Goal: Task Accomplishment & Management: Manage account settings

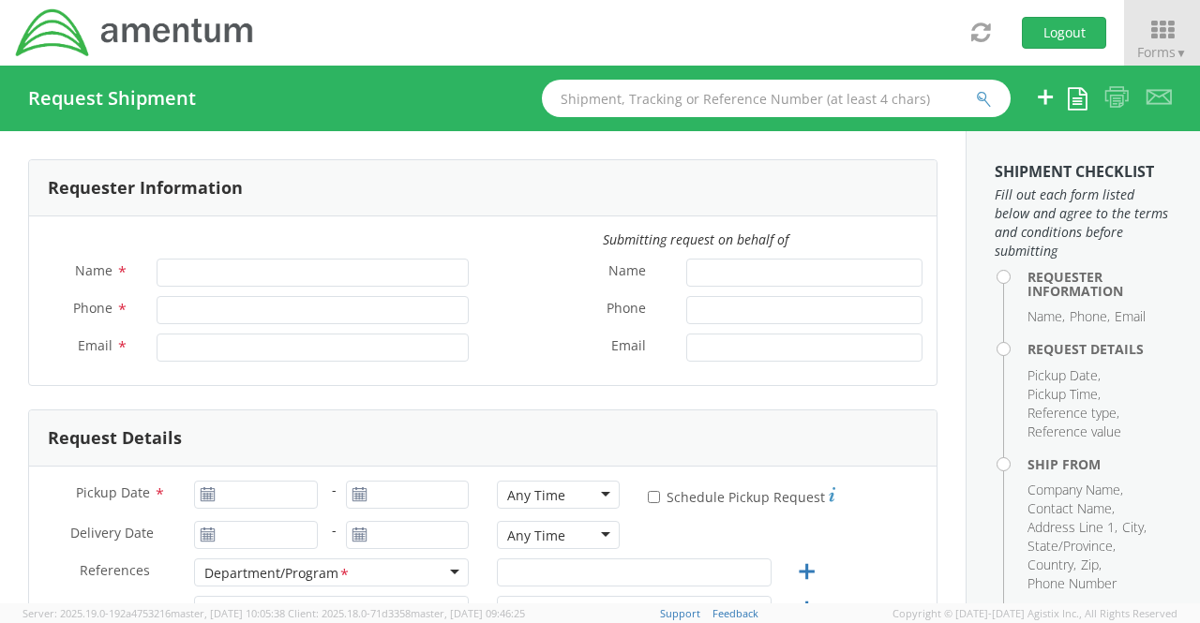
type input "[PERSON_NAME]"
type input "[PHONE_NUMBER]"
type input "[EMAIL_ADDRESS][DOMAIN_NAME]"
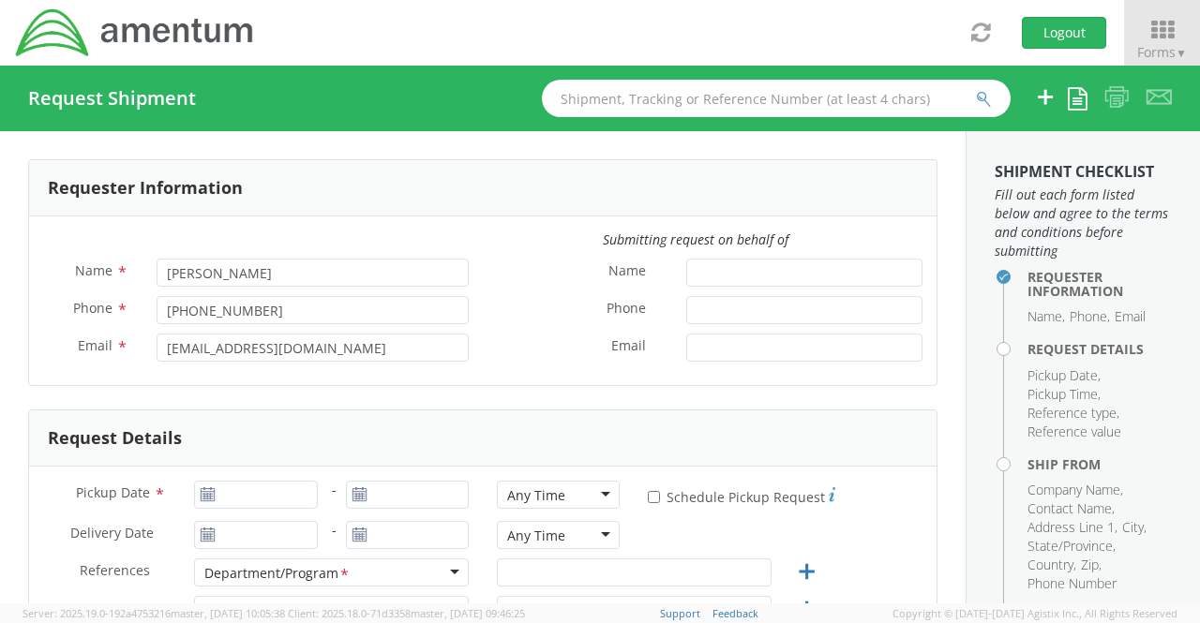
select select "[DOMAIN_NAME]"
click at [1183, 53] on span "▼" at bounding box center [1180, 53] width 11 height 16
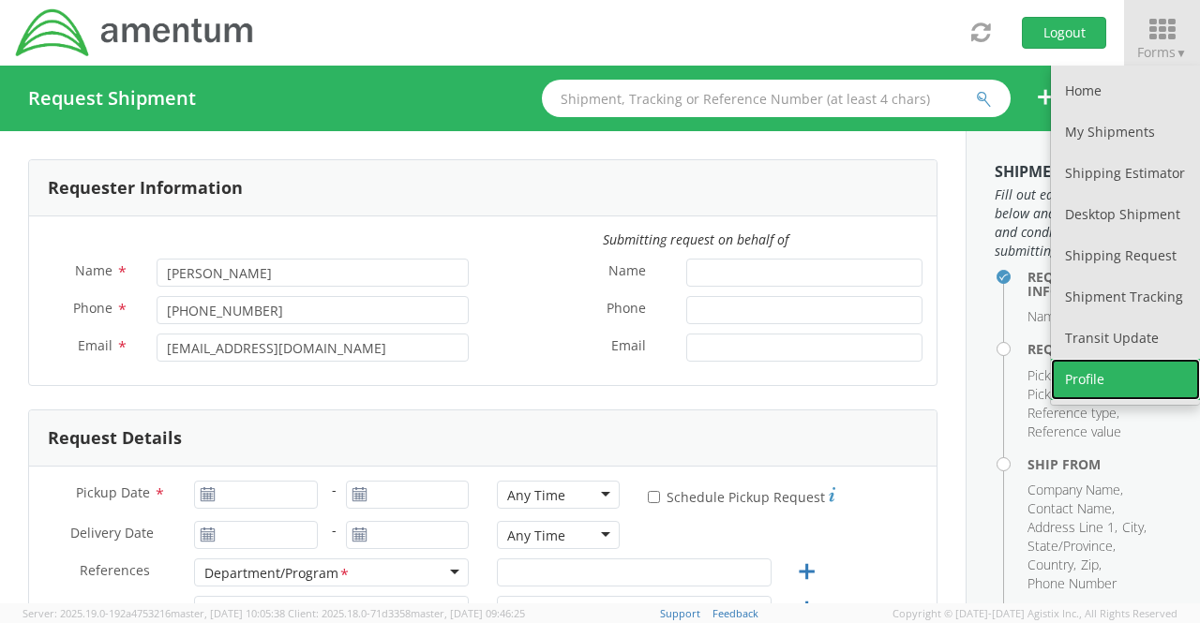
click at [1130, 390] on link "Profile" at bounding box center [1125, 379] width 149 height 41
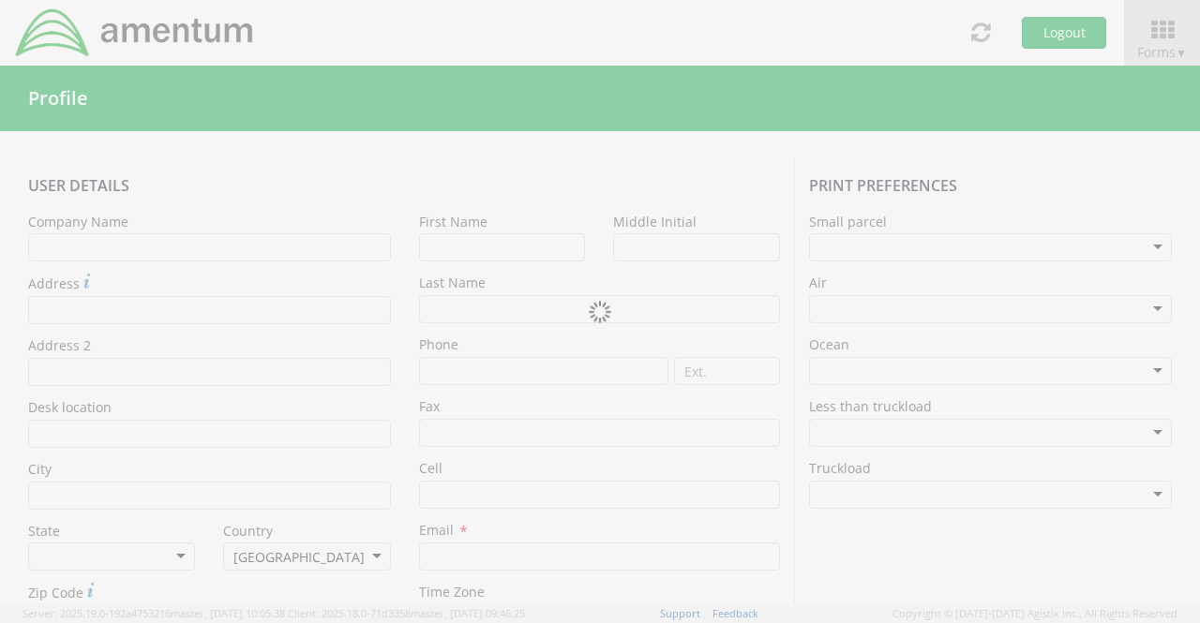
type input "Amentum Services, Inc"
type input "Elie"
type input "Razzouk"
type input "[PHONE_NUMBER]"
type input "[EMAIL_ADDRESS][DOMAIN_NAME]"
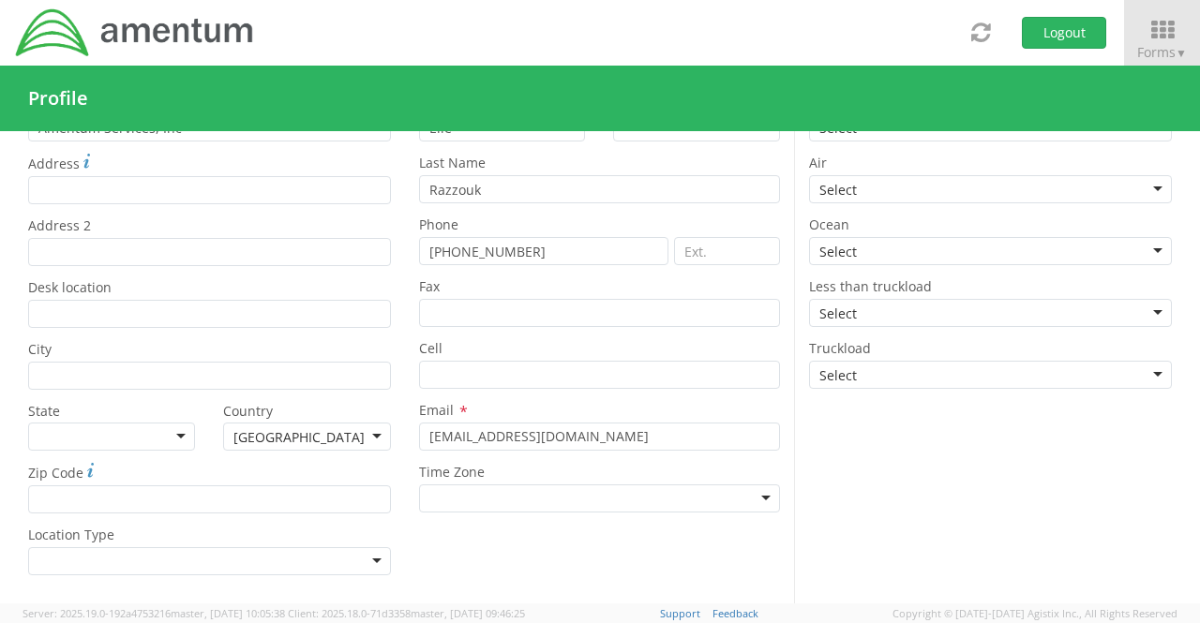
scroll to position [170, 0]
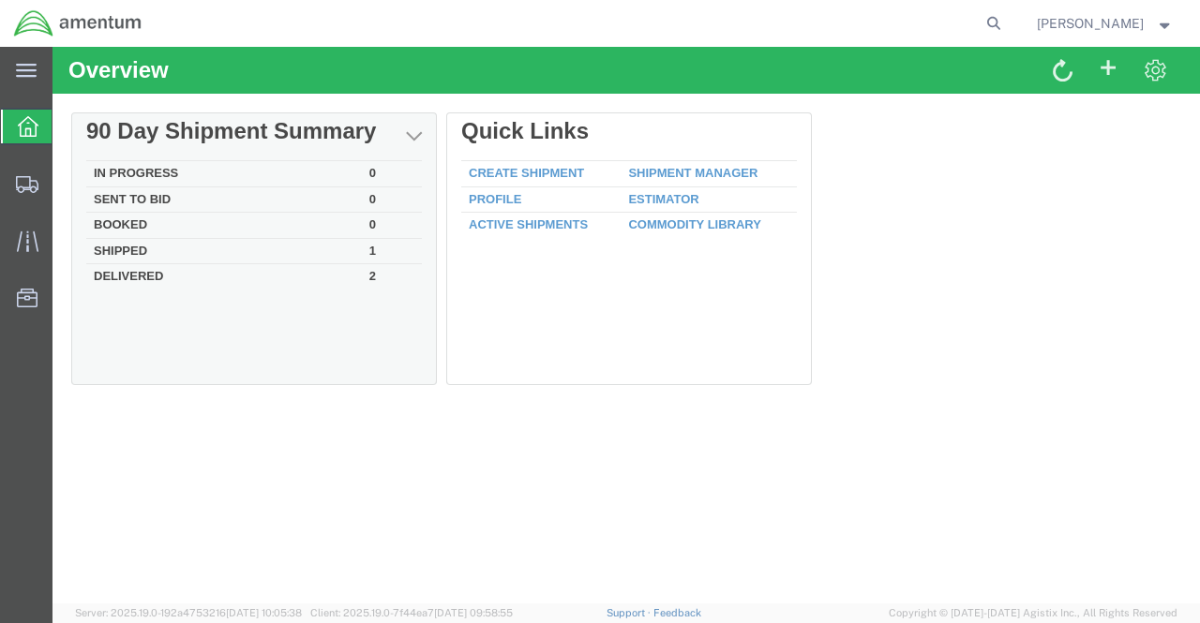
click at [148, 250] on td "Shipped" at bounding box center [224, 251] width 276 height 26
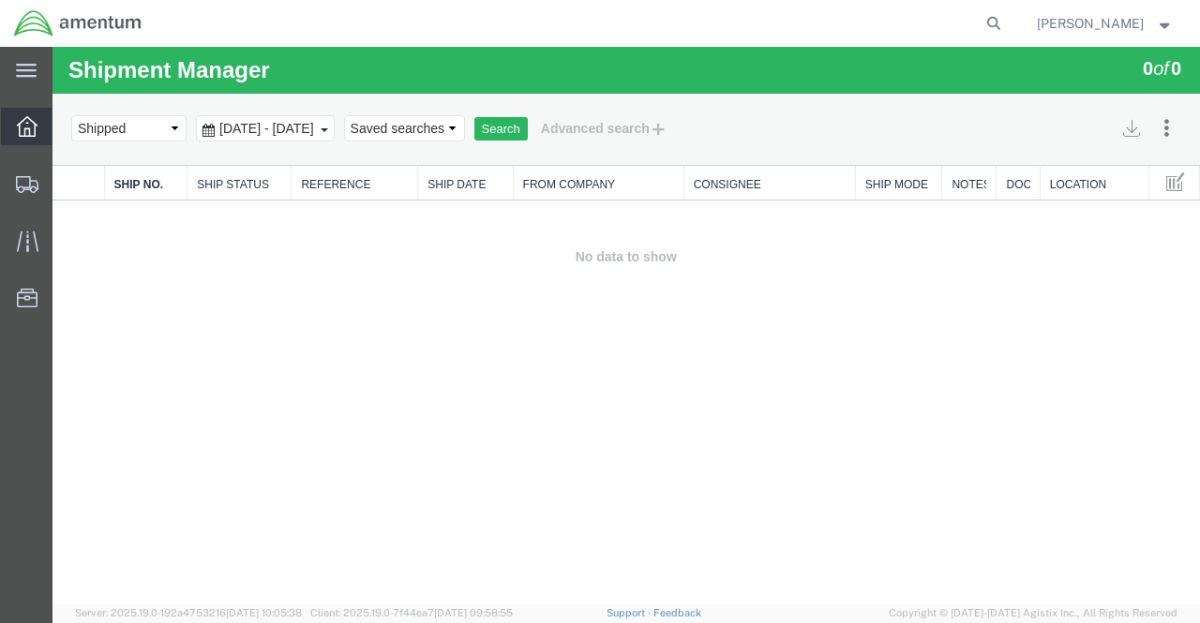
click at [24, 116] on icon at bounding box center [27, 126] width 21 height 21
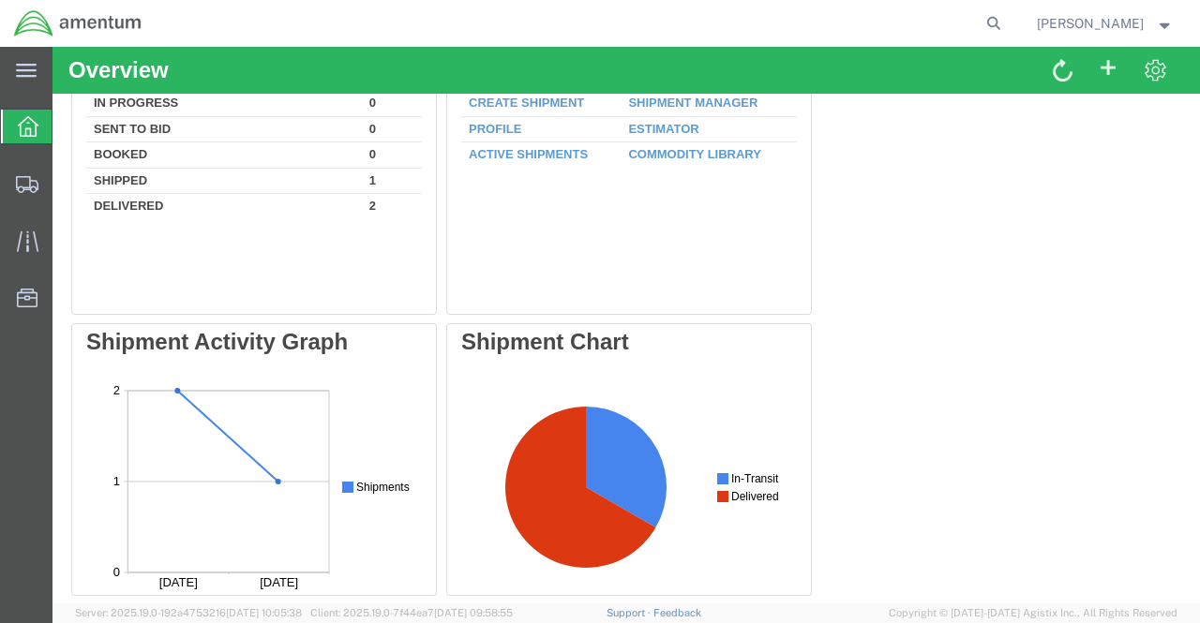
scroll to position [26, 0]
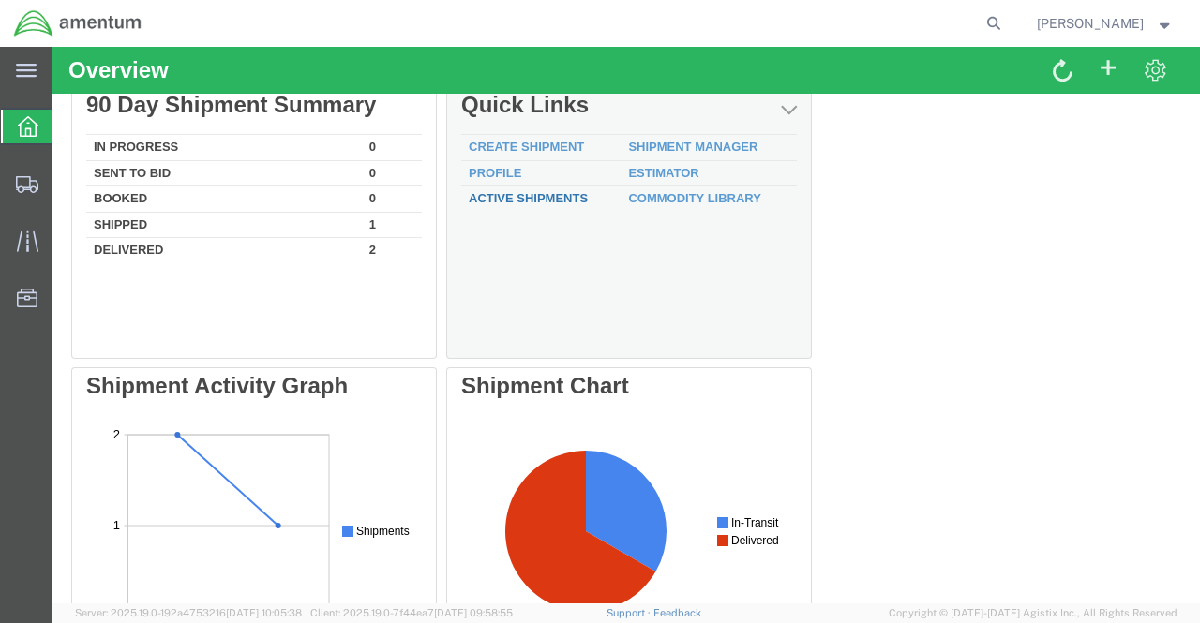
click at [519, 192] on link "Active Shipments" at bounding box center [528, 198] width 119 height 14
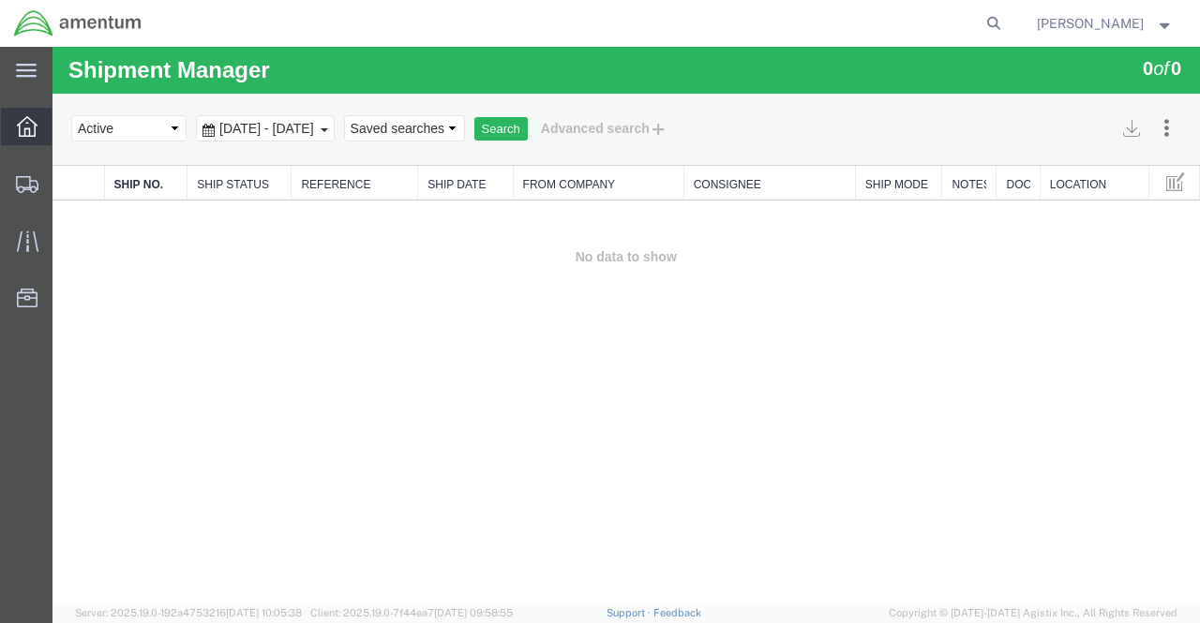
click at [24, 140] on div at bounding box center [27, 126] width 52 height 37
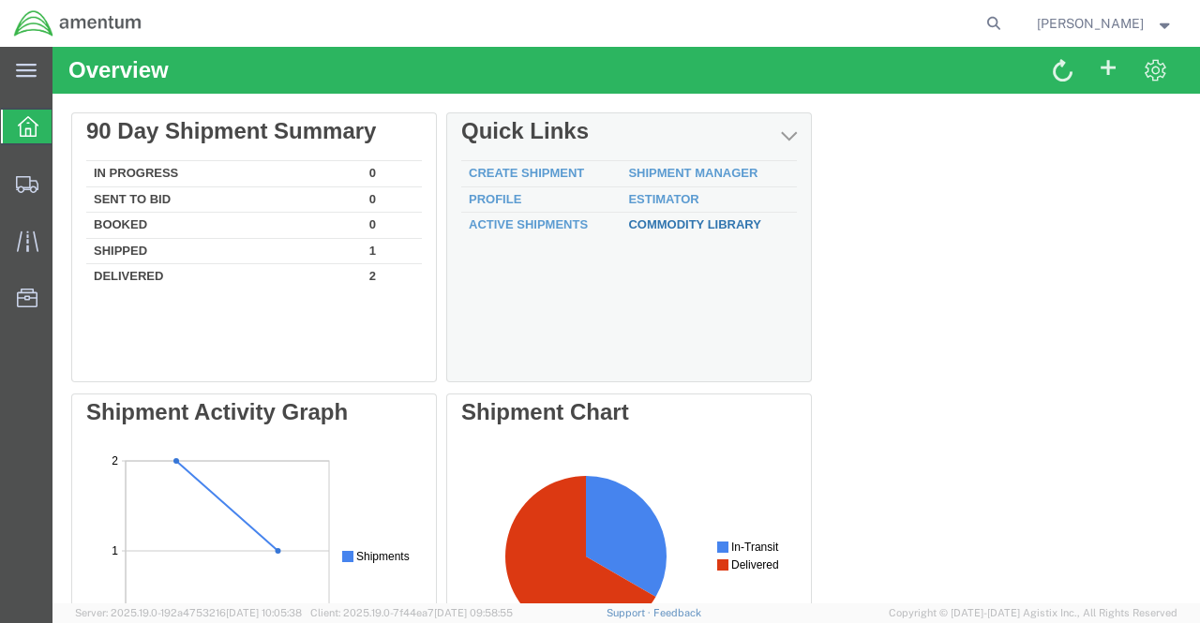
click at [713, 218] on link "Commodity Library" at bounding box center [694, 224] width 133 height 14
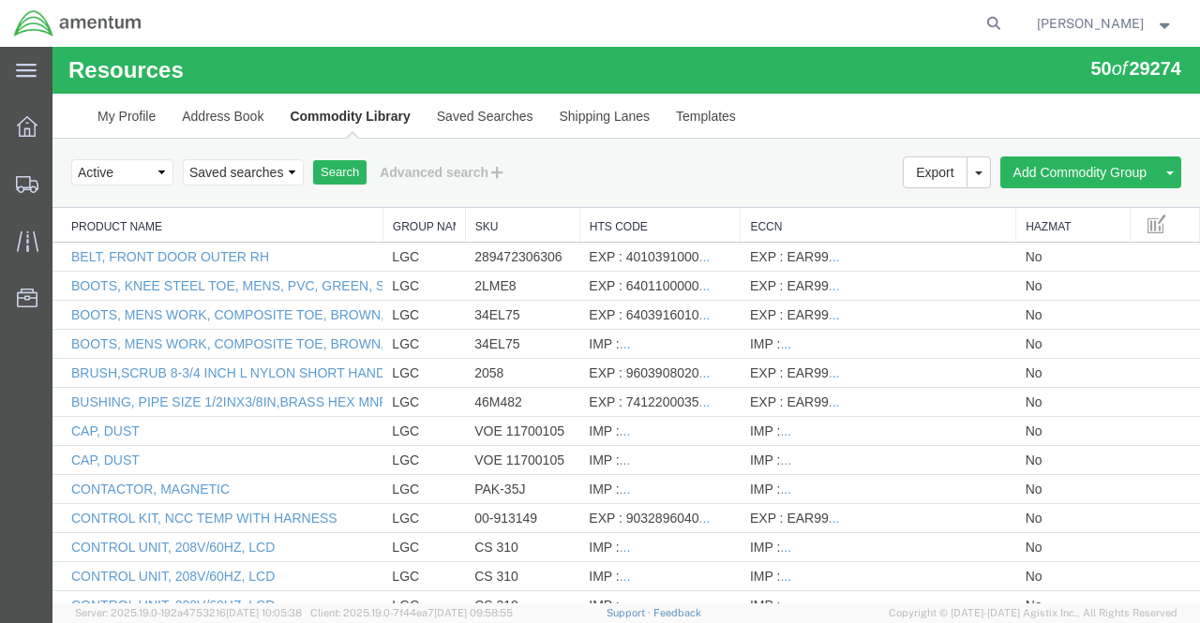
drag, startPoint x: 256, startPoint y: 218, endPoint x: 379, endPoint y: 220, distance: 122.8
click at [24, 290] on icon at bounding box center [27, 298] width 21 height 19
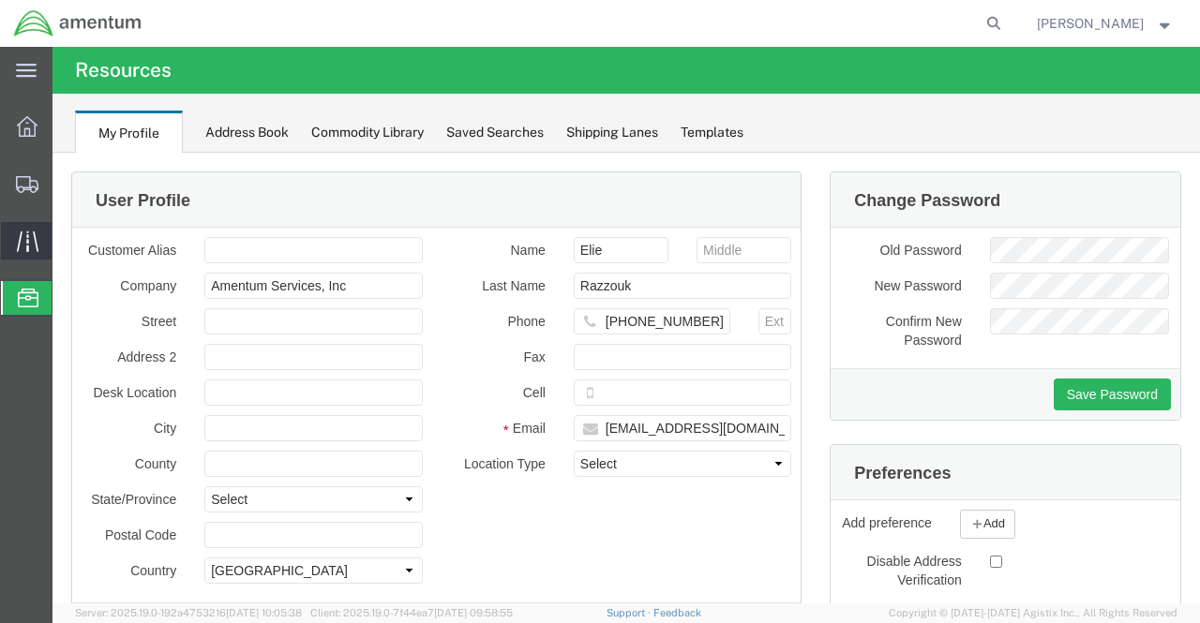
click at [25, 241] on icon at bounding box center [28, 242] width 22 height 22
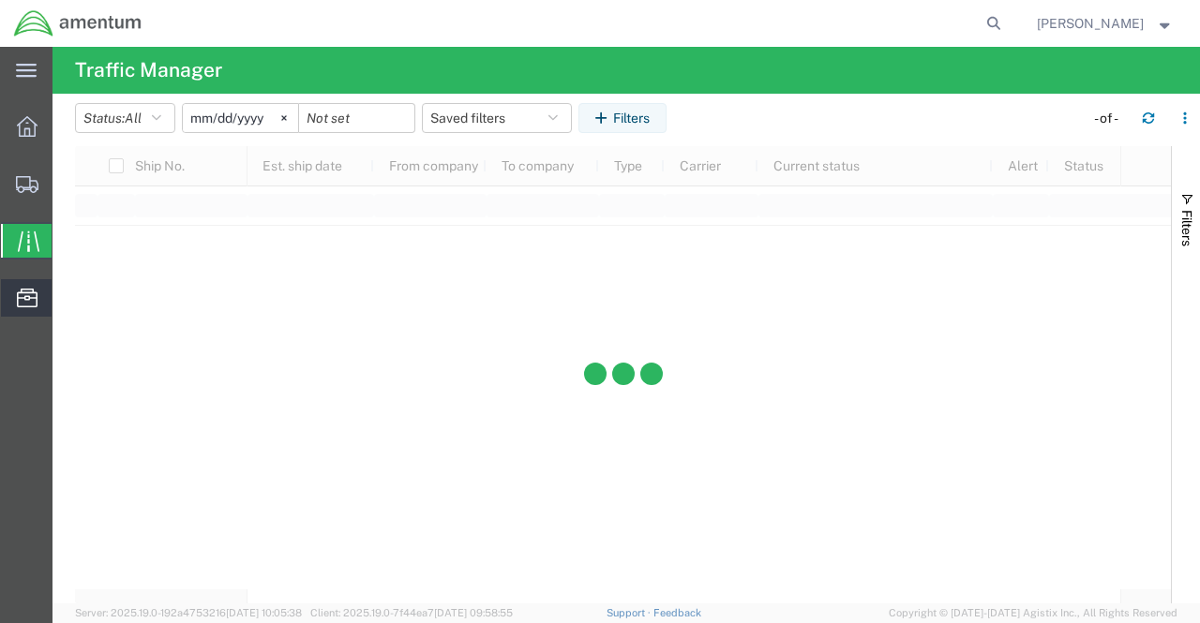
click at [29, 290] on icon at bounding box center [27, 298] width 21 height 19
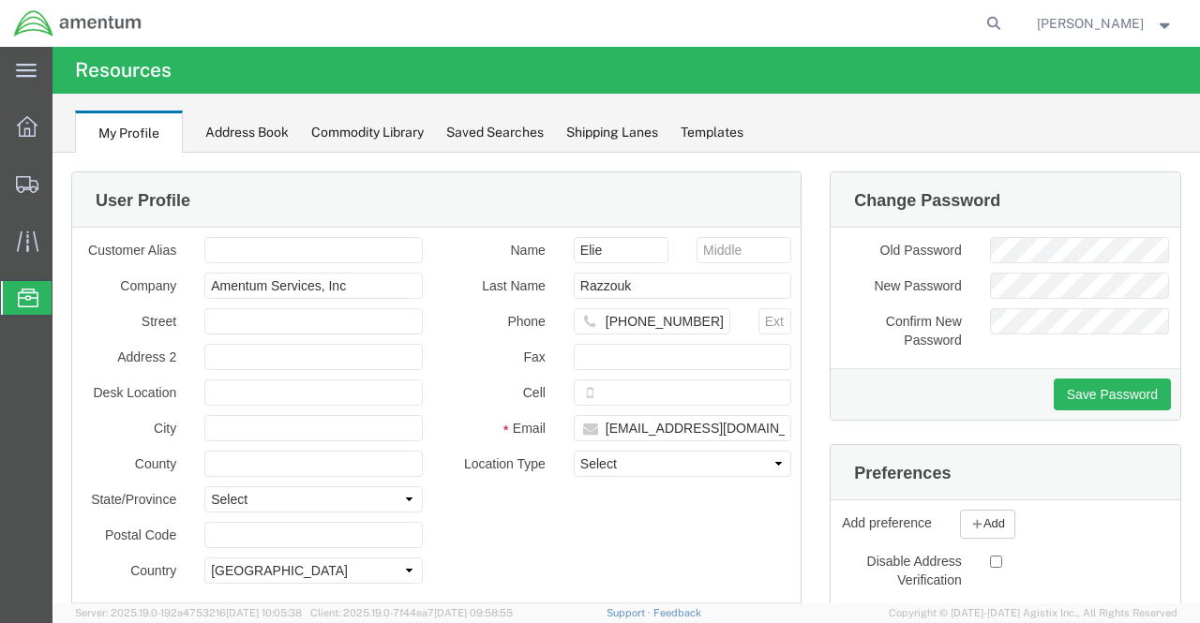
click at [248, 132] on div "Address Book" at bounding box center [246, 133] width 83 height 20
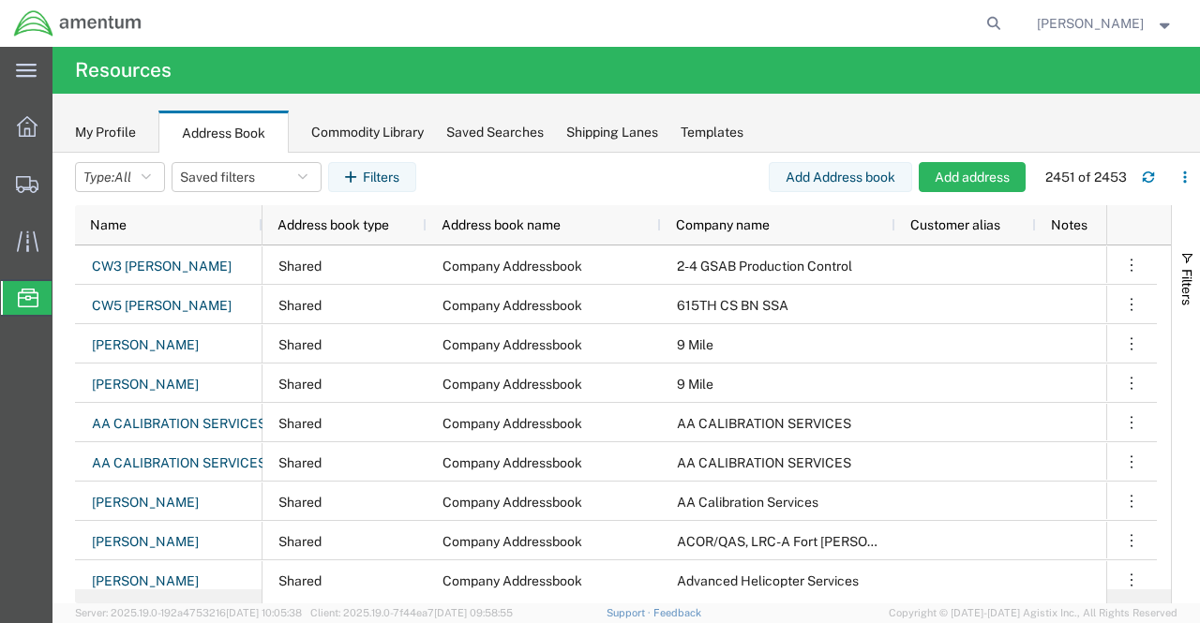
click at [381, 127] on div "Commodity Library" at bounding box center [367, 133] width 112 height 20
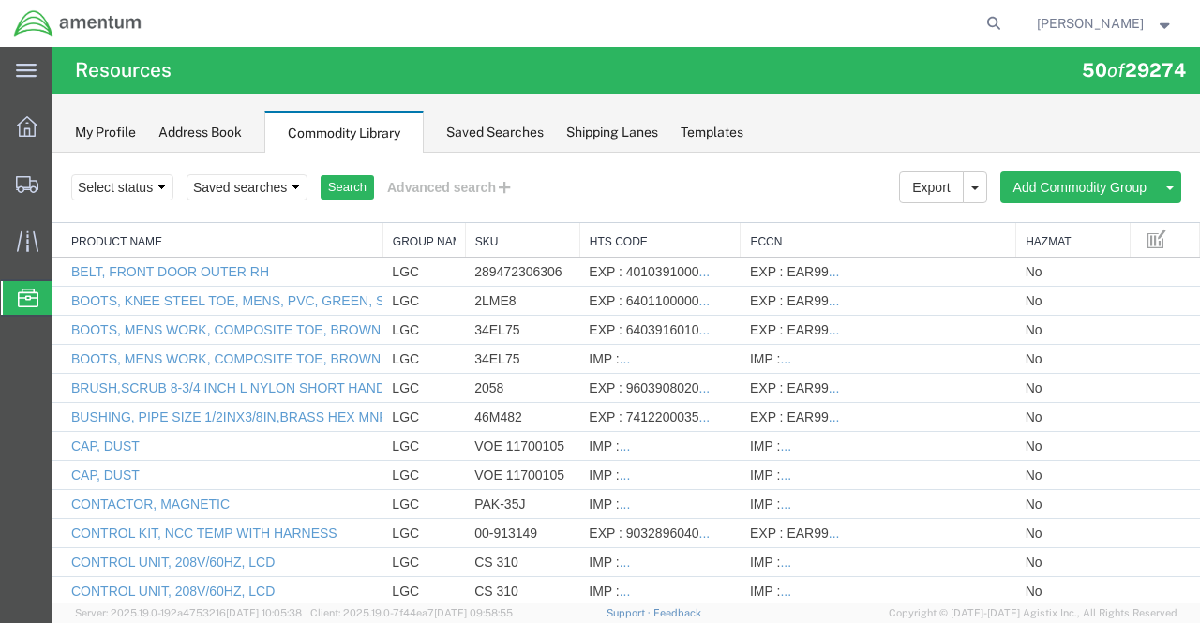
click at [490, 136] on div "Saved Searches" at bounding box center [494, 133] width 97 height 20
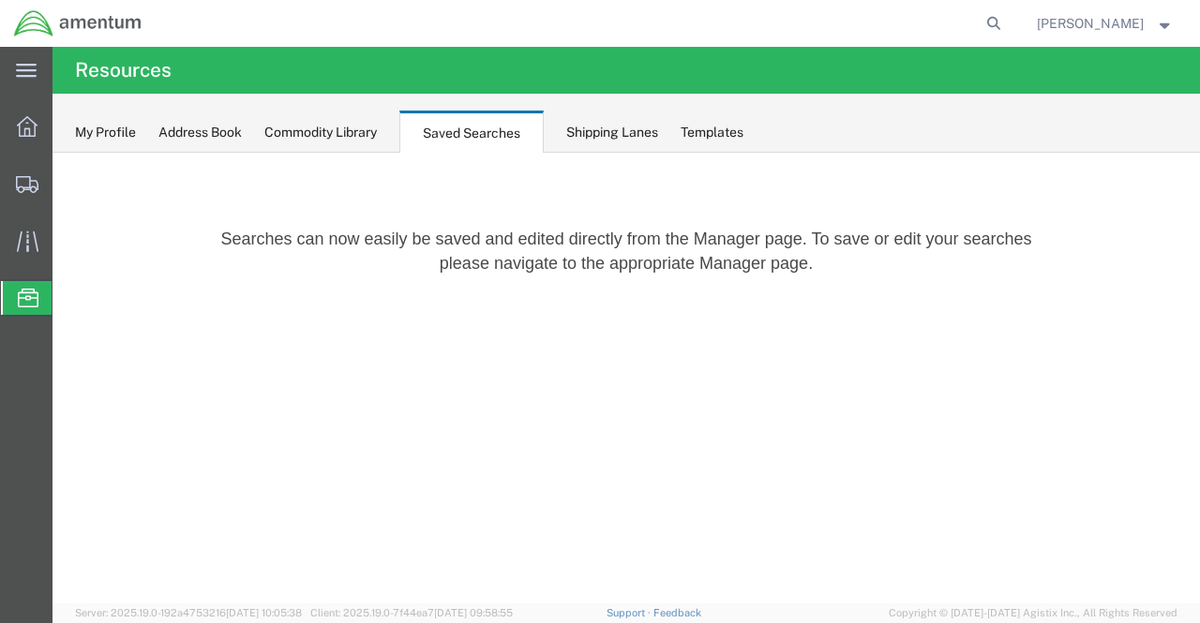
click at [583, 128] on div "Shipping Lanes" at bounding box center [612, 133] width 92 height 20
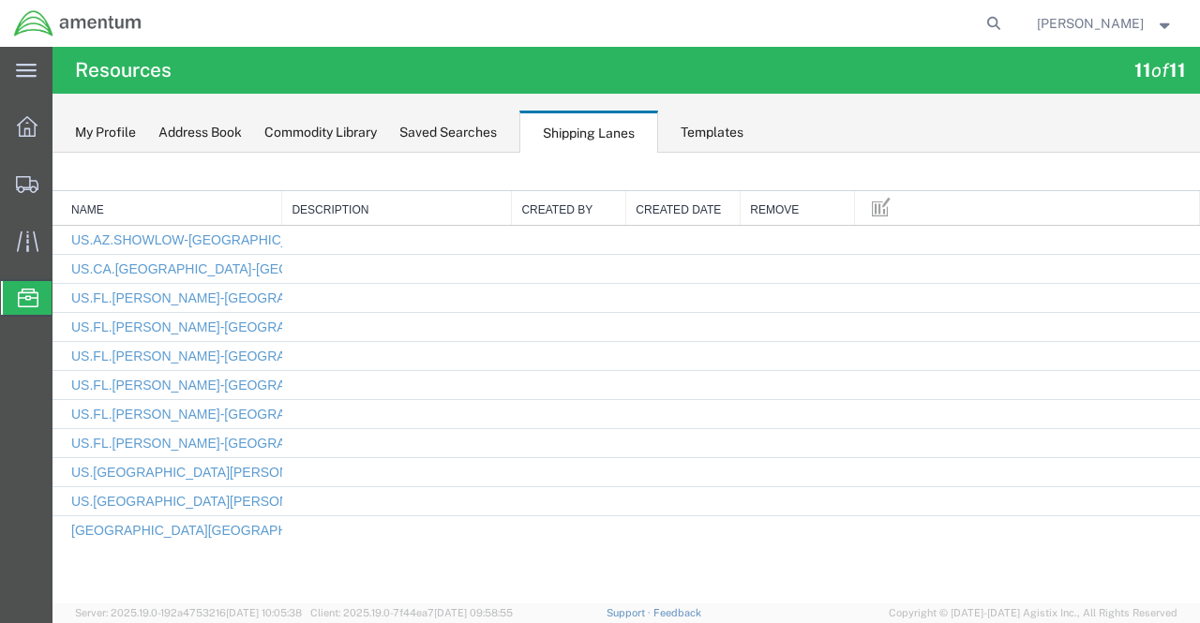
click at [737, 130] on div "Templates" at bounding box center [711, 133] width 63 height 20
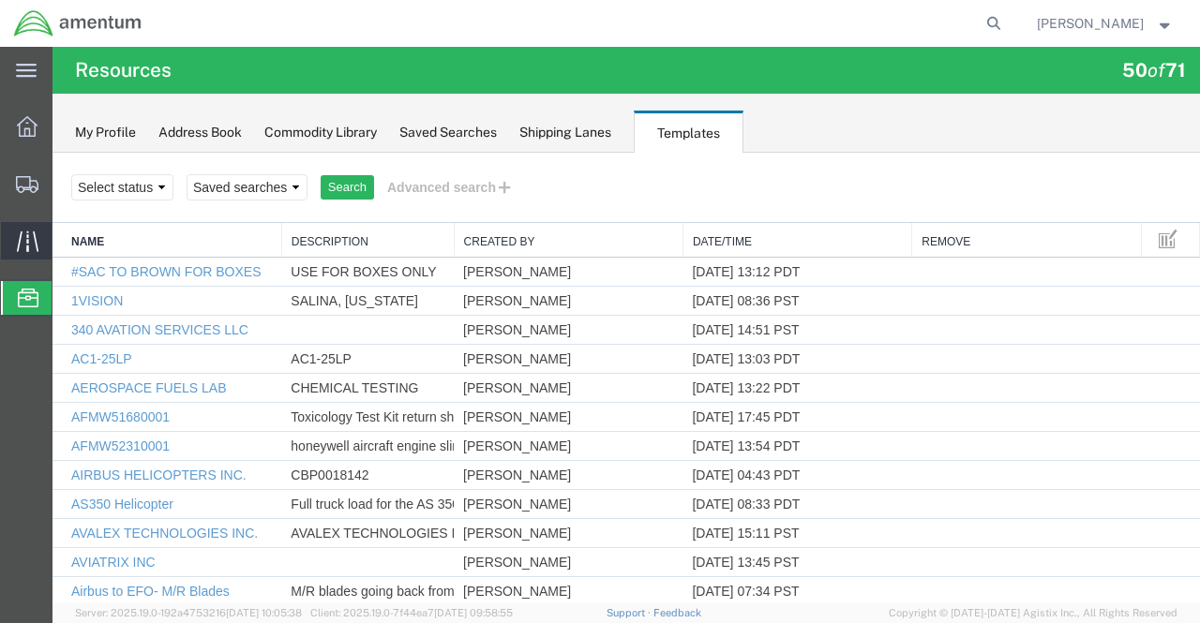
click at [26, 232] on icon at bounding box center [27, 241] width 22 height 21
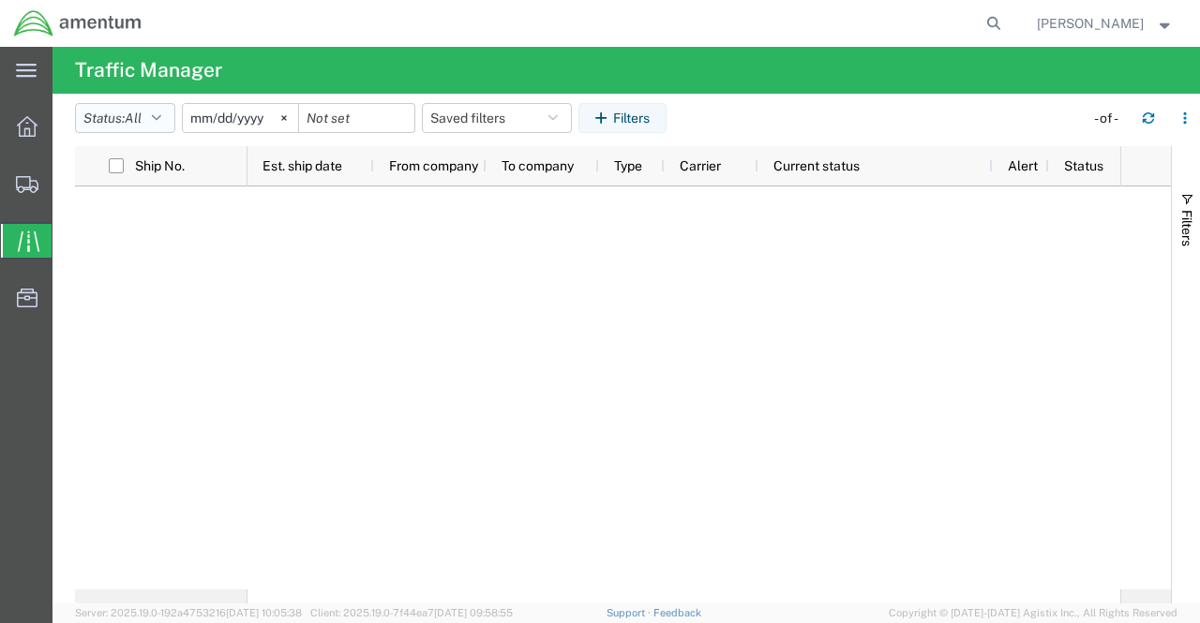
click at [161, 115] on icon "button" at bounding box center [156, 118] width 9 height 13
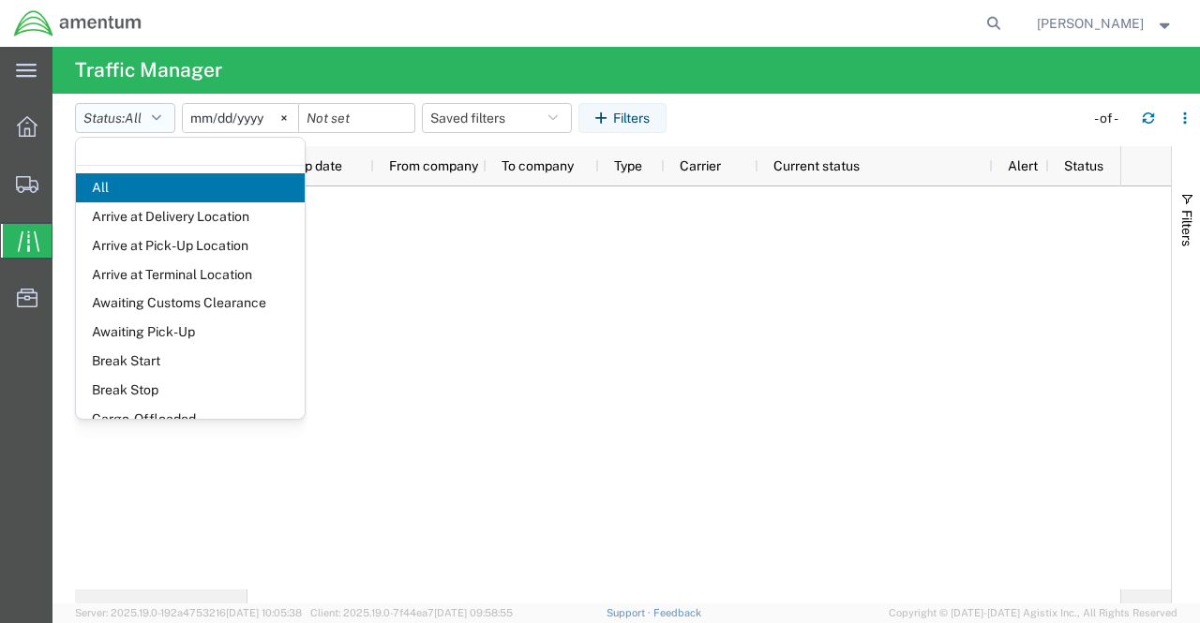
click at [161, 115] on icon "button" at bounding box center [156, 118] width 9 height 13
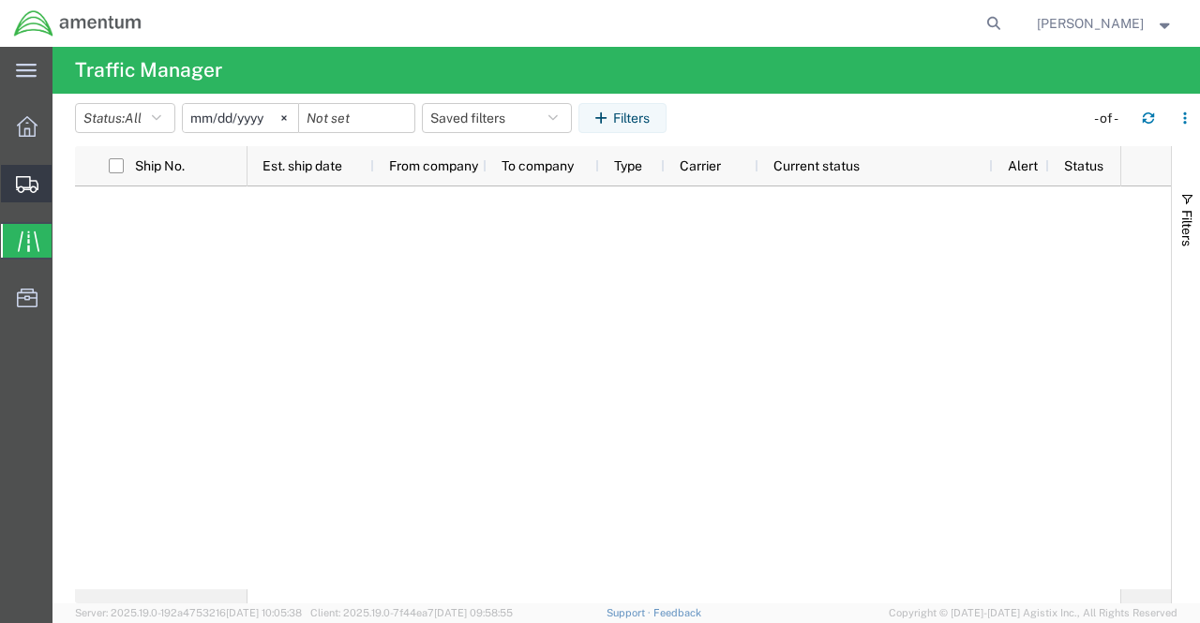
click at [31, 188] on icon at bounding box center [27, 184] width 22 height 17
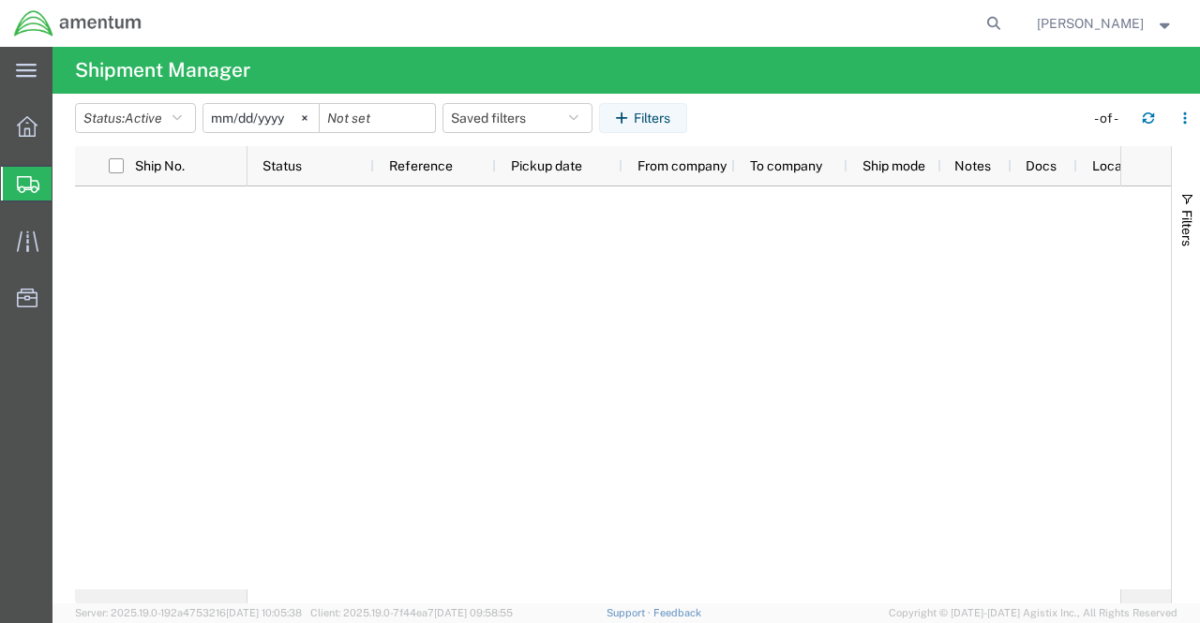
click at [0, 0] on span "Shipment Manager" at bounding box center [0, 0] width 0 height 0
click at [26, 130] on icon at bounding box center [27, 126] width 21 height 21
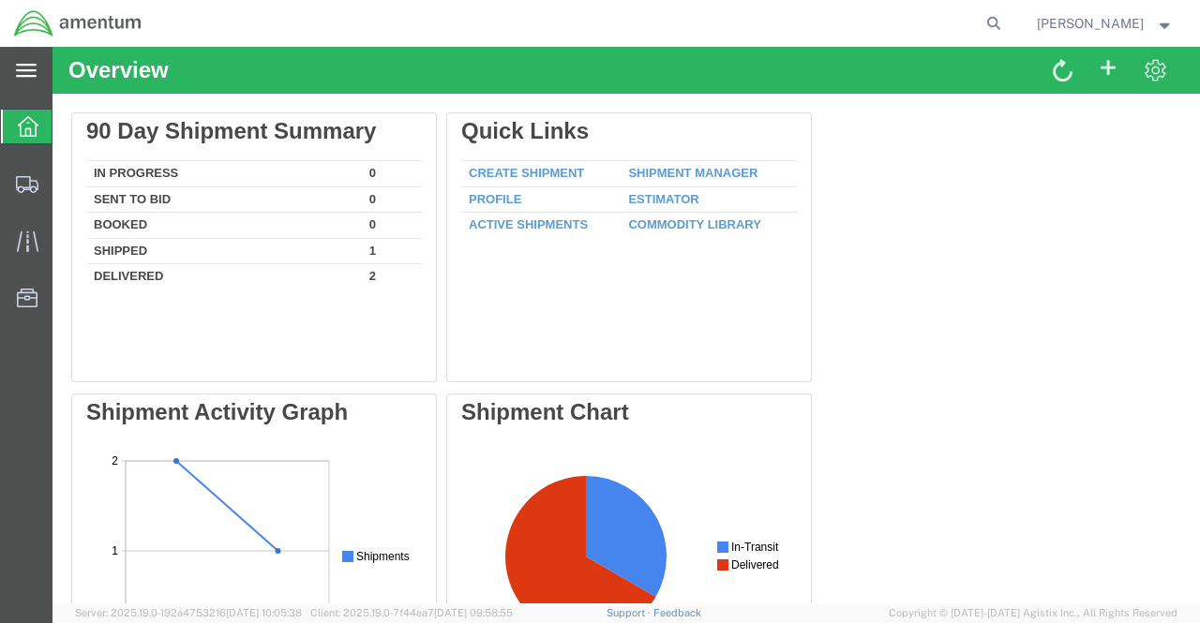
click at [33, 80] on div "main_menu Created with Sketch." at bounding box center [26, 70] width 52 height 47
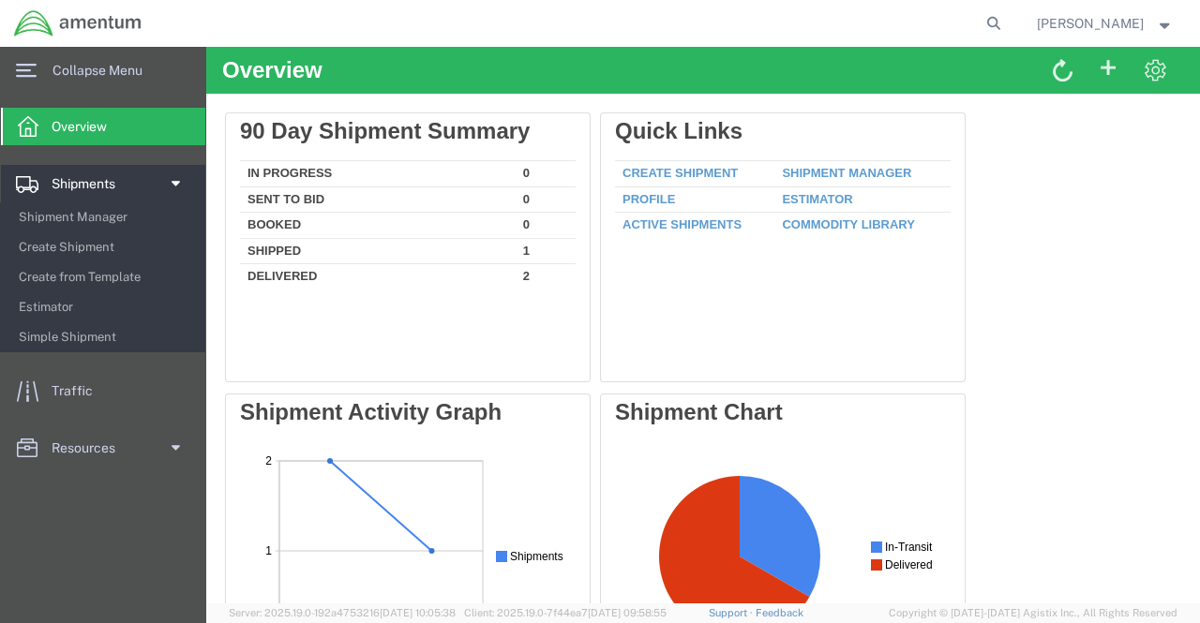
click at [176, 187] on span at bounding box center [174, 183] width 14 height 37
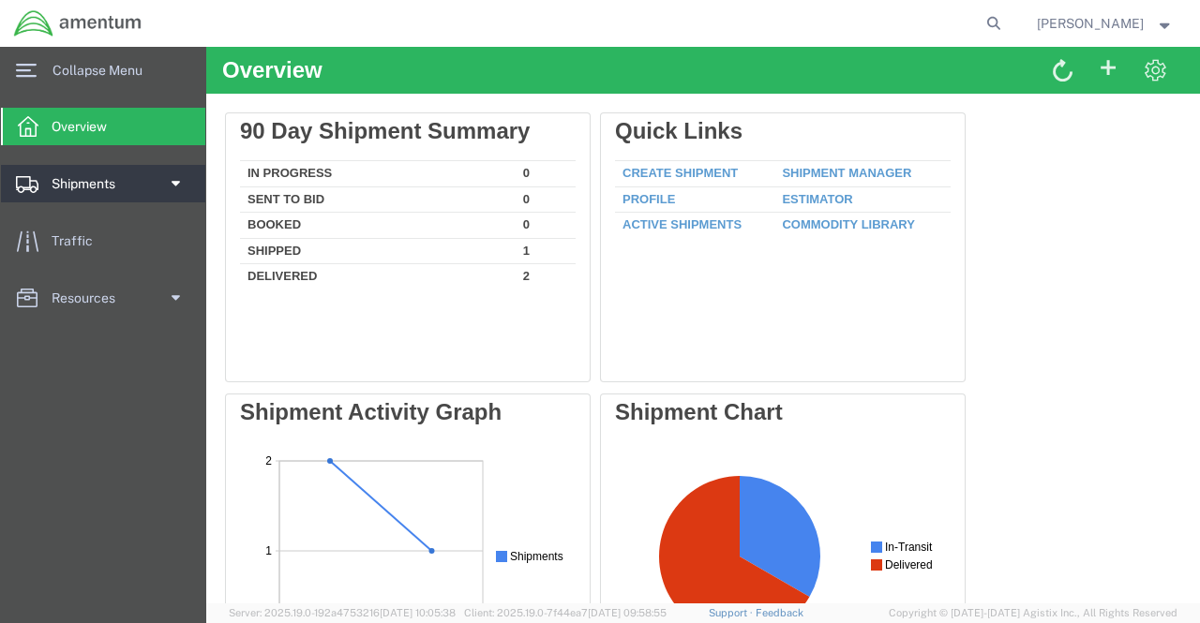
click at [176, 187] on span at bounding box center [174, 183] width 14 height 37
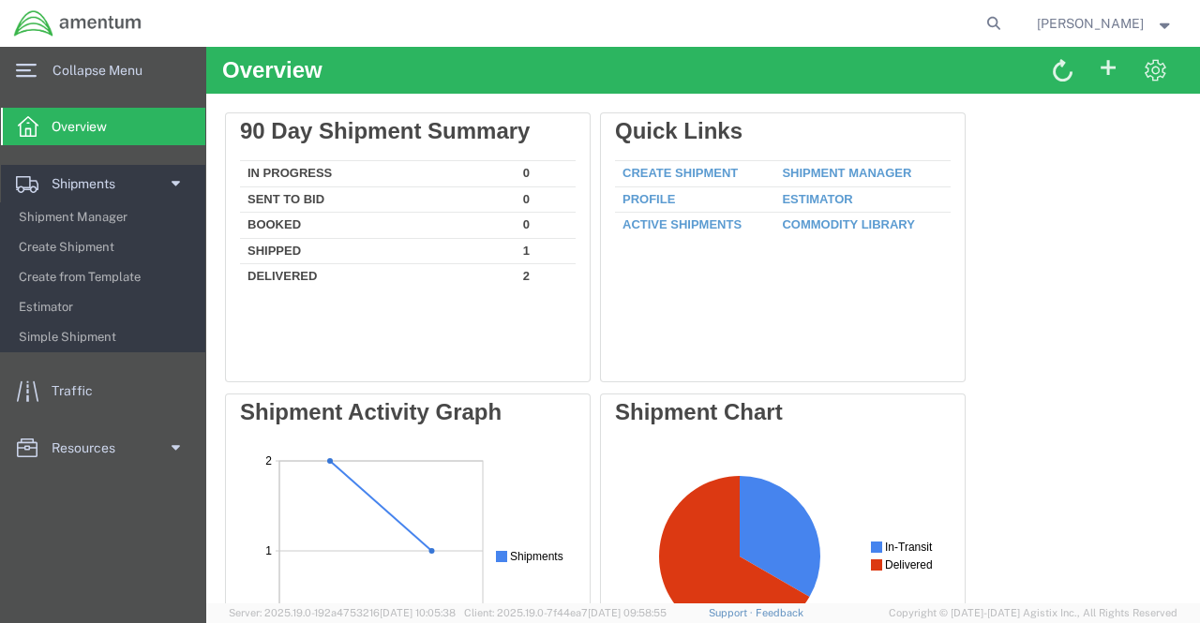
click at [1143, 267] on div "Delete 90 Day Shipment Summary In Progress 0 Sent To Bid 0 Booked 0 Shipped 1 D…" at bounding box center [703, 534] width 956 height 844
click at [116, 65] on span "Collapse Menu" at bounding box center [103, 70] width 103 height 37
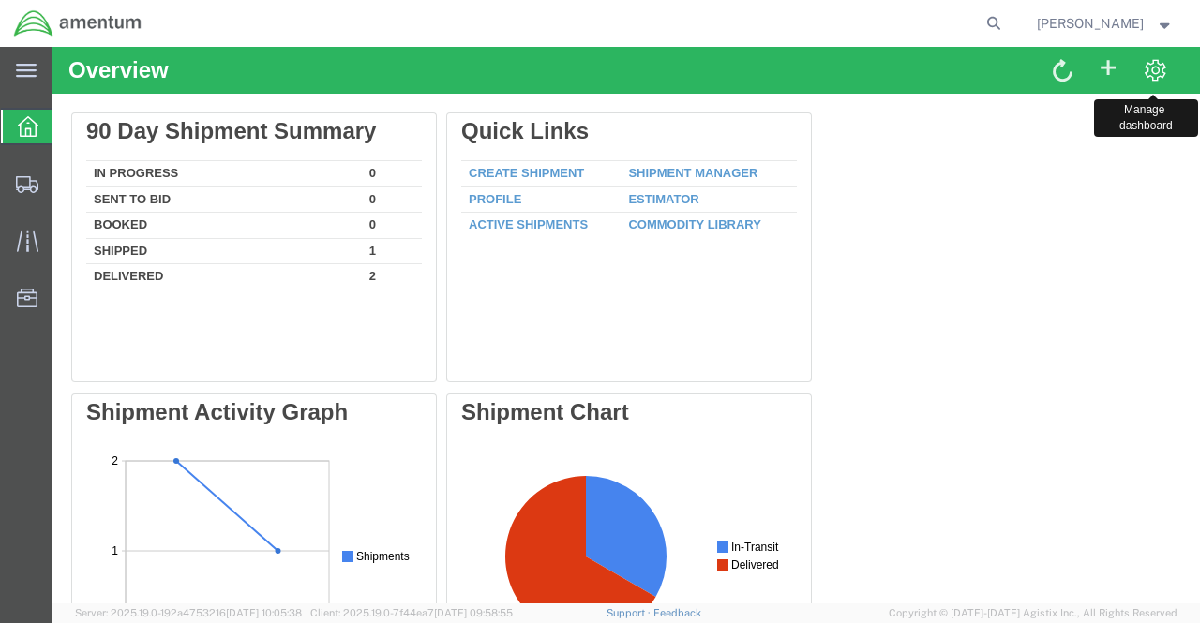
click at [1149, 67] on span at bounding box center [1154, 69] width 23 height 24
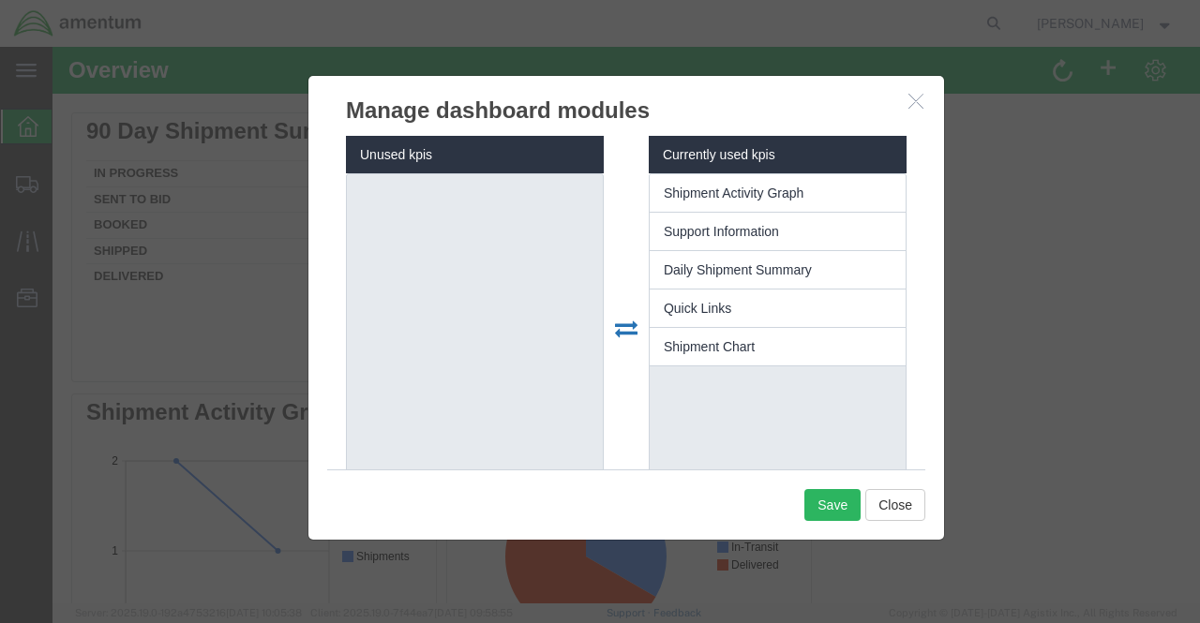
click at [908, 106] on icon "button" at bounding box center [915, 101] width 15 height 16
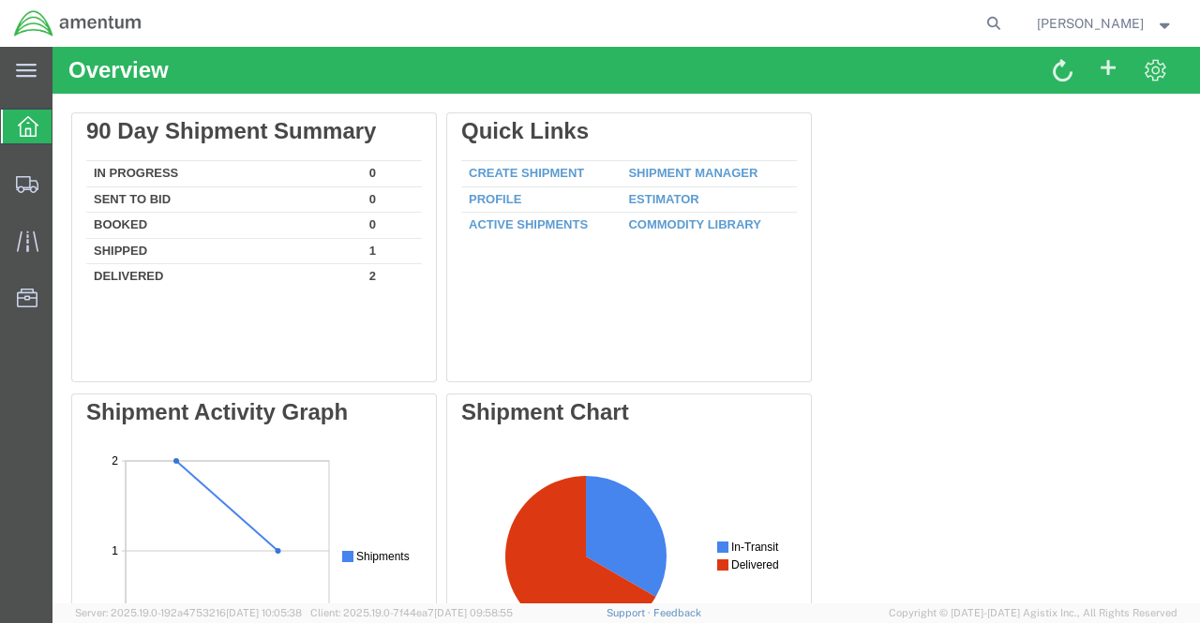
click at [1168, 23] on strong "button" at bounding box center [1165, 23] width 17 height 7
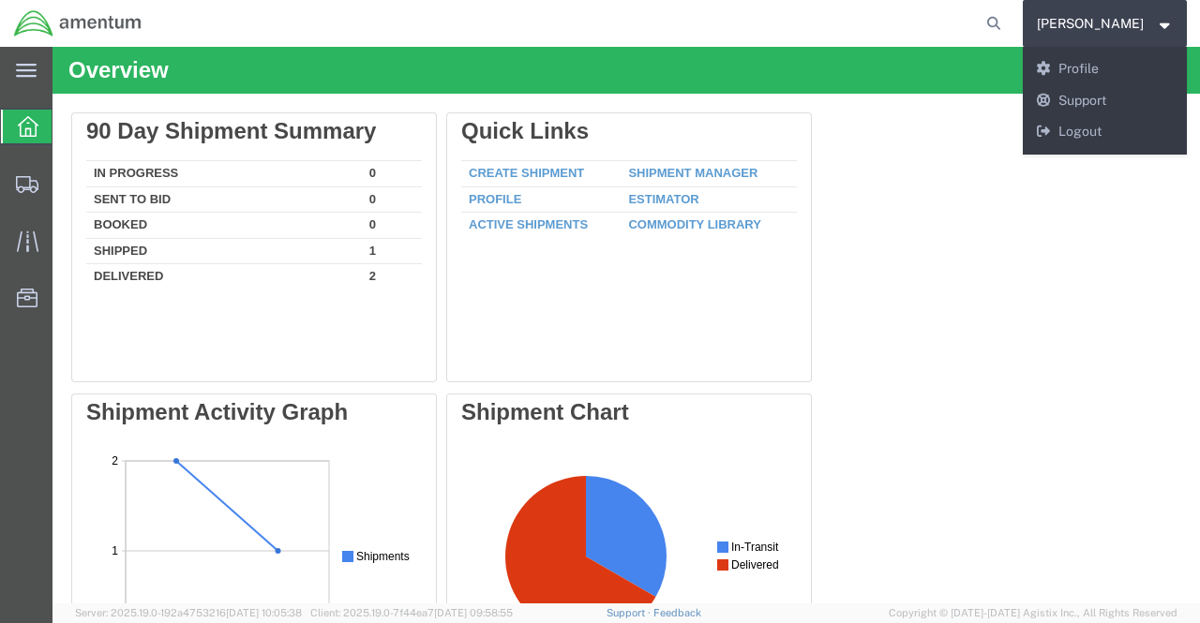
click at [1088, 279] on div "Delete 90 Day Shipment Summary In Progress 0 Sent To Bid 0 Booked 0 Shipped 1 D…" at bounding box center [626, 534] width 1110 height 844
